Goal: Communication & Community: Answer question/provide support

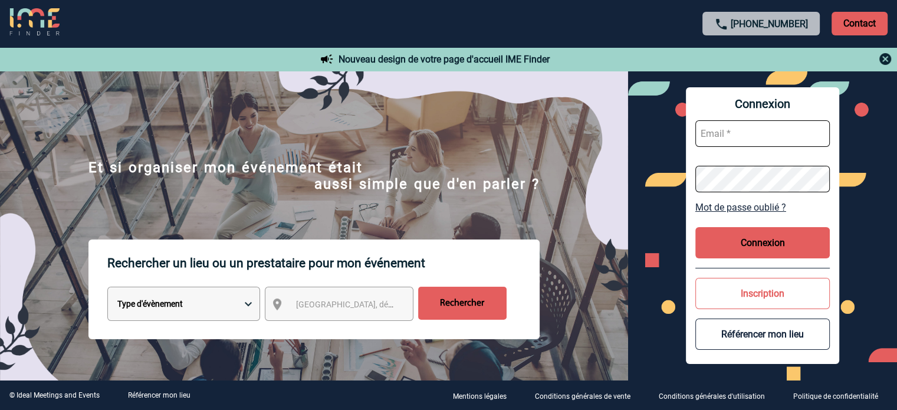
type input "[EMAIL_ADDRESS][DOMAIN_NAME]"
click at [748, 250] on button "Connexion" at bounding box center [763, 242] width 135 height 31
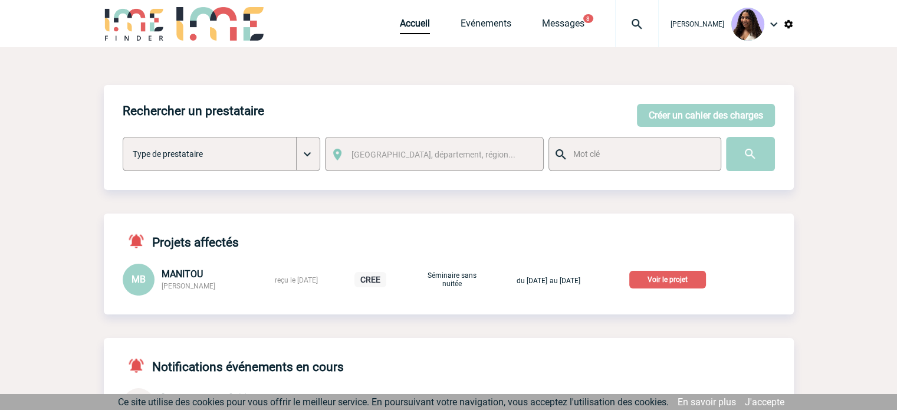
click at [616, 19] on img at bounding box center [637, 24] width 42 height 14
type input "2000425632"
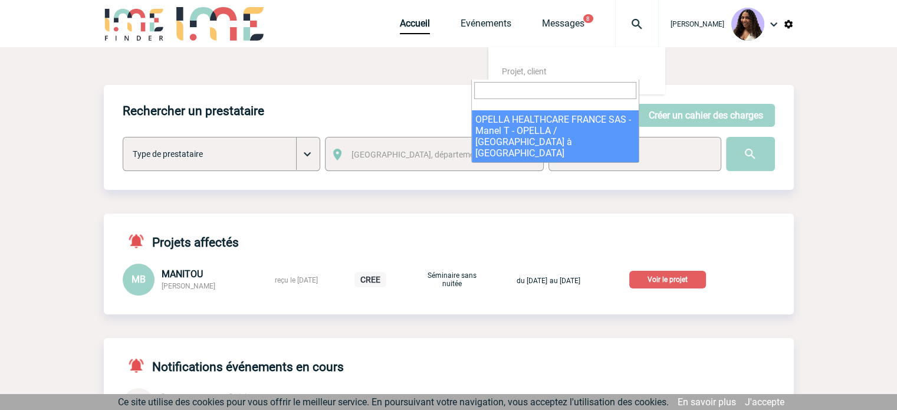
select select "25133"
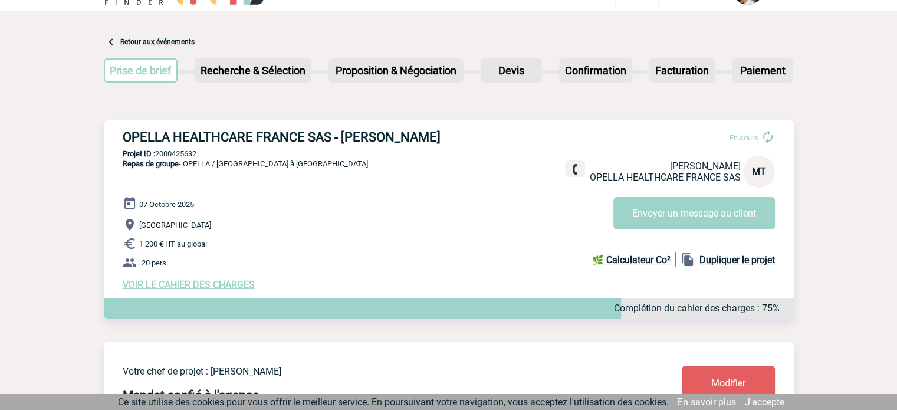
scroll to position [19, 0]
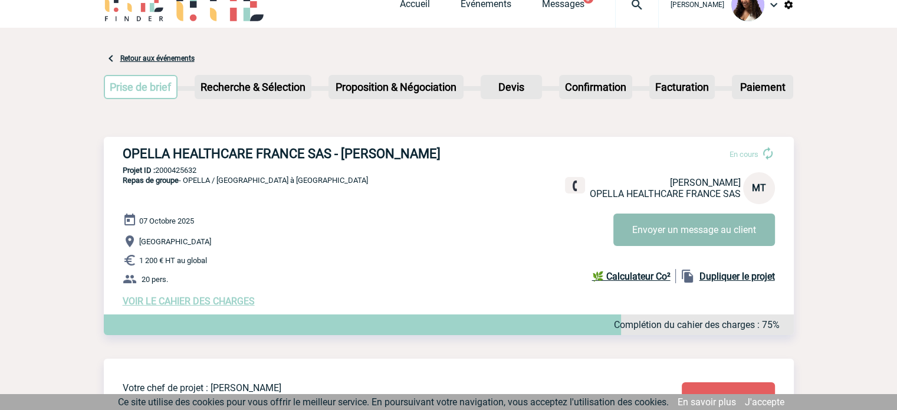
click at [668, 224] on button "Envoyer un message au client" at bounding box center [695, 230] width 162 height 32
